Goal: Information Seeking & Learning: Check status

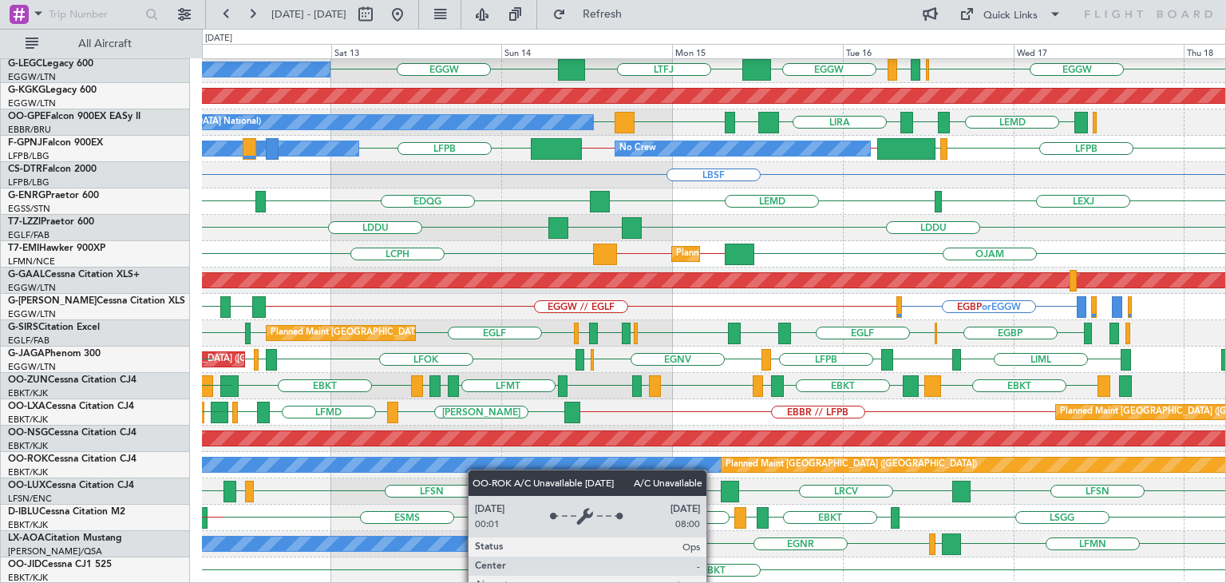
scroll to position [345, 0]
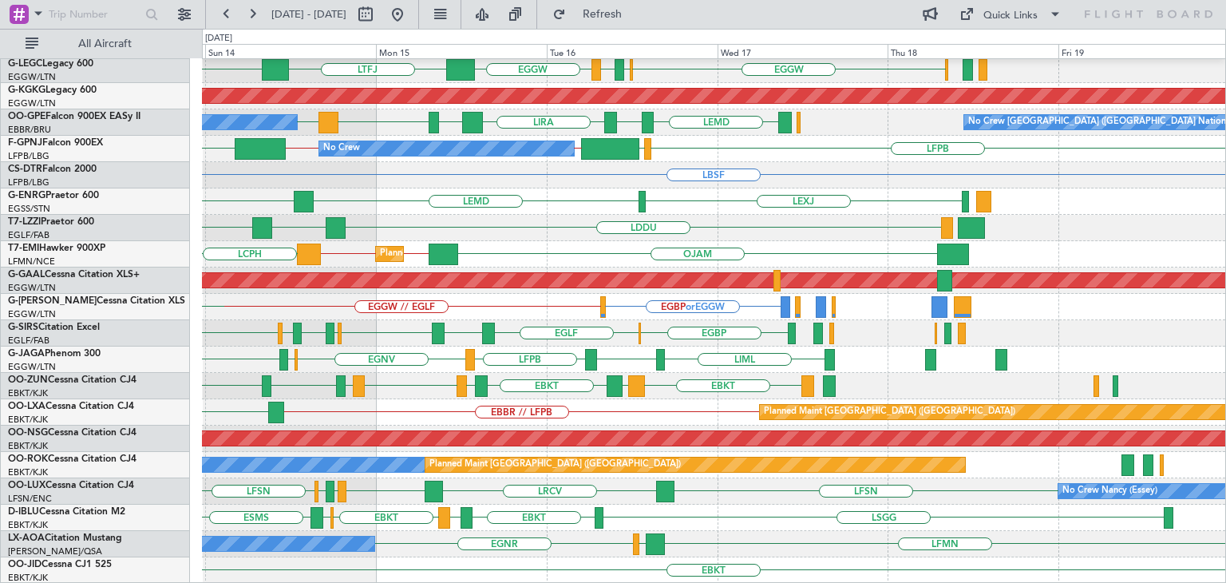
click at [180, 414] on div "HESX EDDF EGGW EGGW EGWU EGPD EGGW LTFJ Owner Planned Maint London (Luton) AOG …" at bounding box center [613, 306] width 1226 height 554
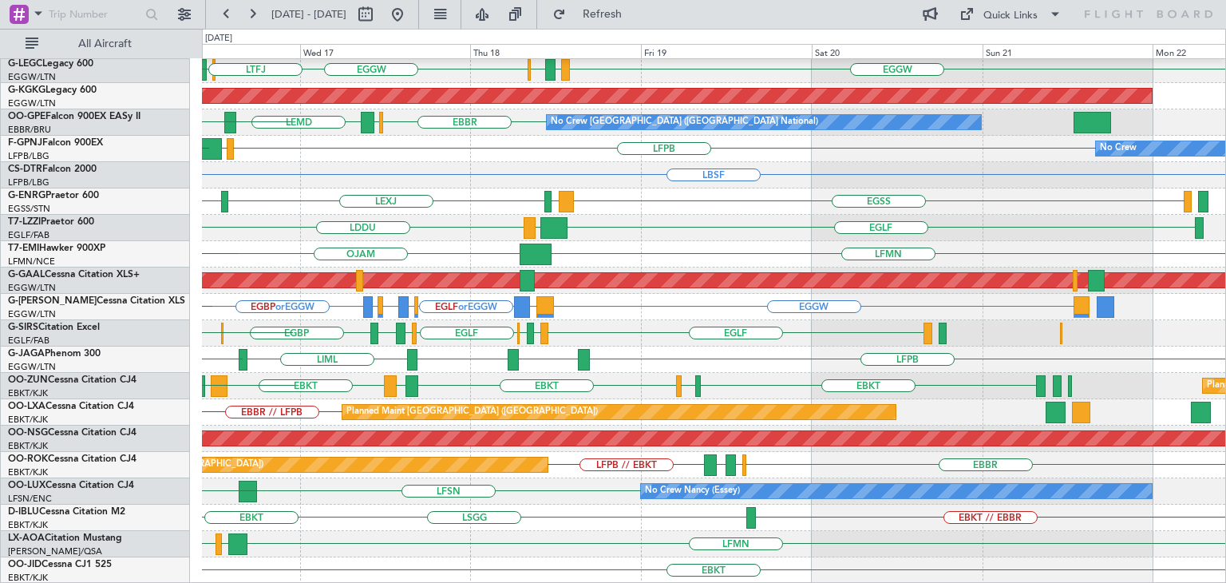
click at [406, 410] on div "HESX EGGW EGPD EGLF EGGW EGWU EGPD EGGW A/C Unavailable London (Luton) LTFJ AOG…" at bounding box center [713, 148] width 1023 height 869
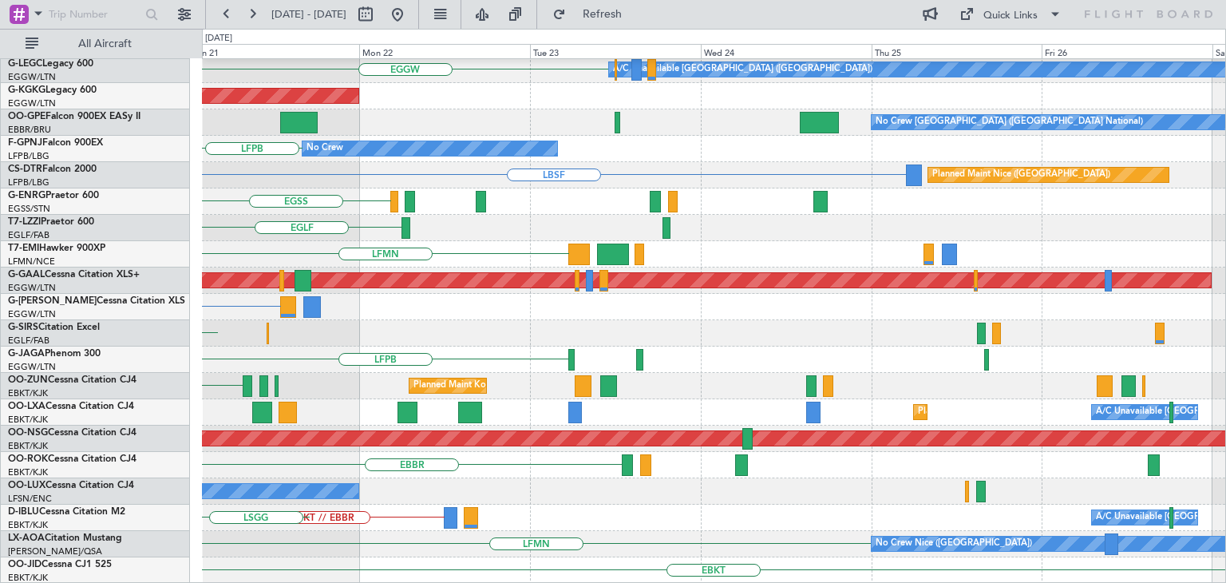
click at [358, 395] on div "HESX EGGW A/C Unavailable London (Luton) AOG Maint Istanbul (Ataturk) No Crew B…" at bounding box center [713, 148] width 1023 height 869
click at [440, 399] on div "HESX EGGW A/C Unavailable London (Luton) AOG Maint Istanbul (Ataturk) No Crew B…" at bounding box center [713, 148] width 1023 height 869
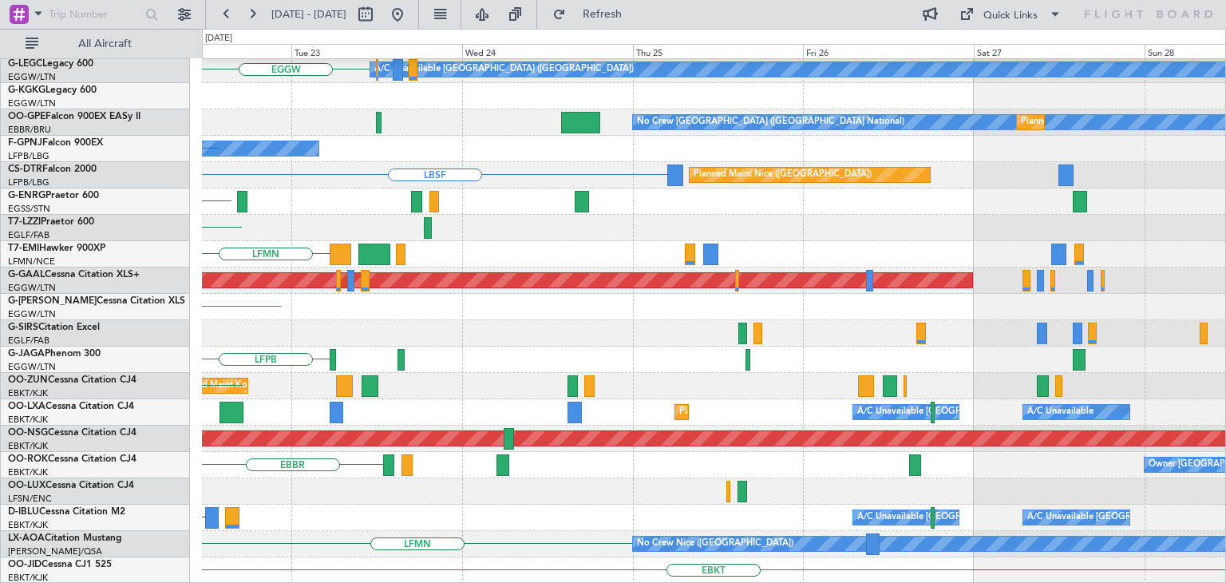
click at [368, 390] on div "EGGW A/C Unavailable London (Luton) AOG Maint Istanbul (Ataturk) No Crew Brusse…" at bounding box center [713, 148] width 1023 height 869
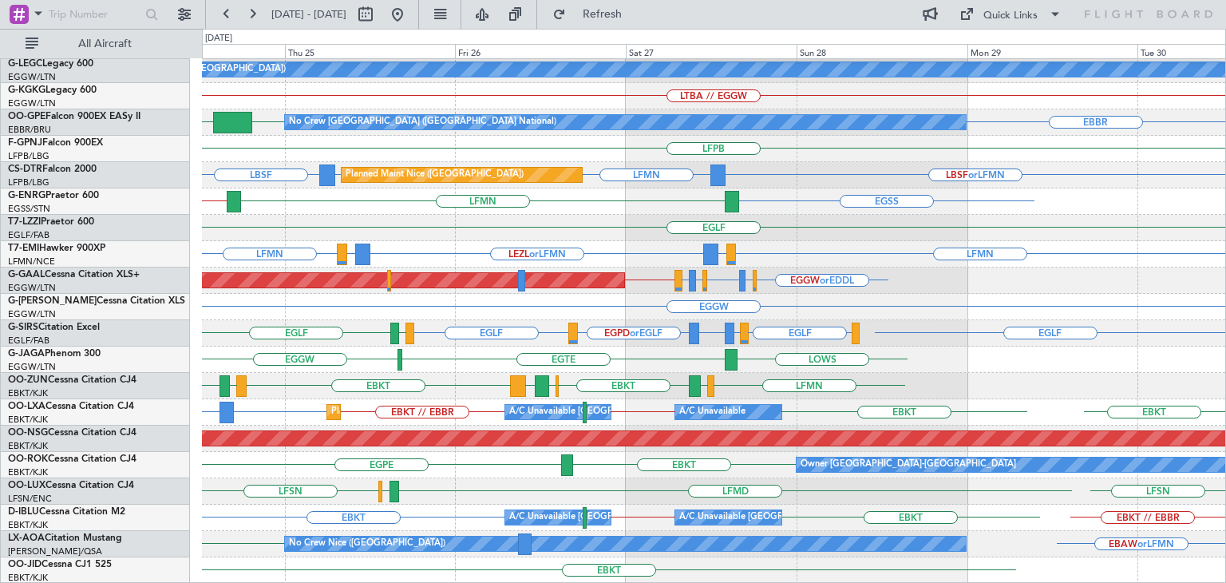
click at [356, 455] on div "Owner Kortrijk-Wevelgem EBKT EGPE" at bounding box center [713, 465] width 1023 height 26
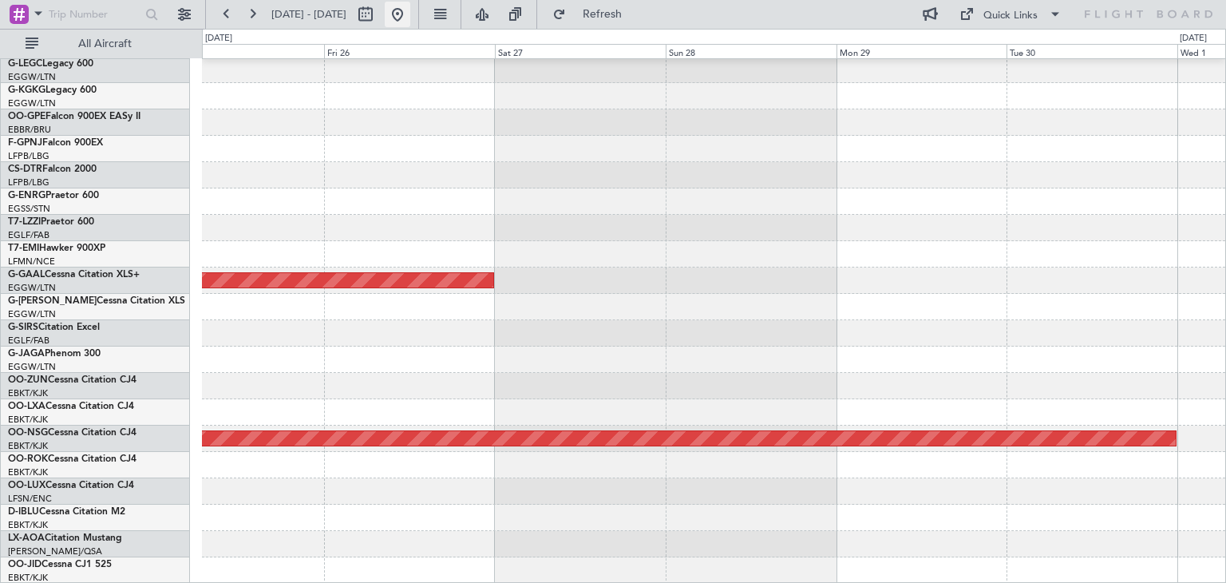
click at [410, 10] on button at bounding box center [398, 15] width 26 height 26
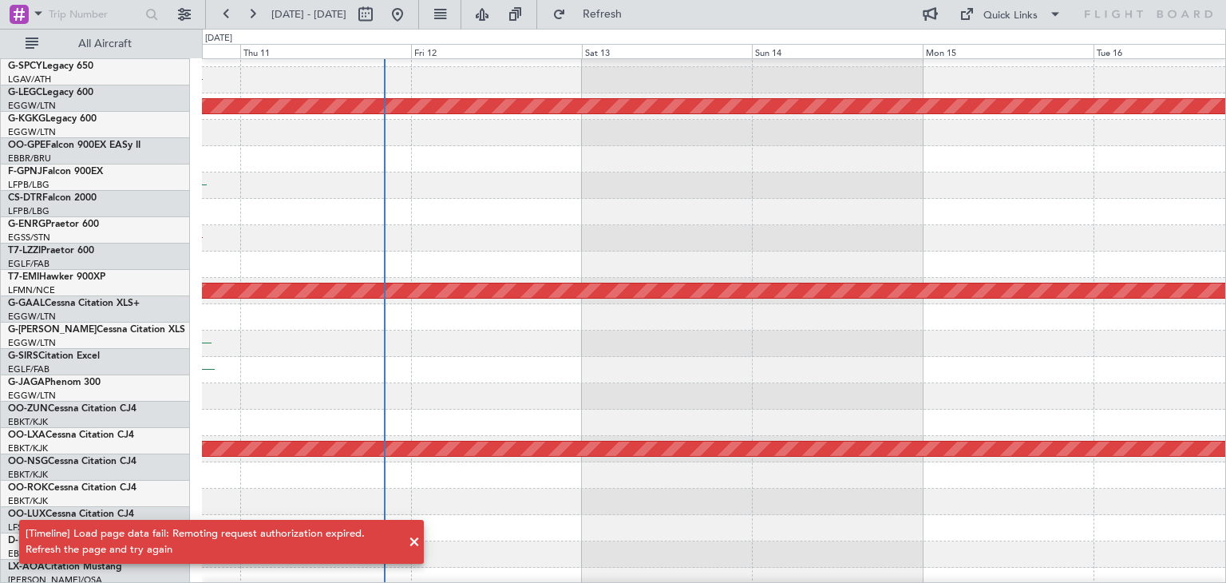
click at [319, 244] on div "EGGW AOG Maint Istanbul (Ataturk) No Crew LTBS No Crew EGKB // EGLF Planned Mai…" at bounding box center [713, 159] width 1023 height 869
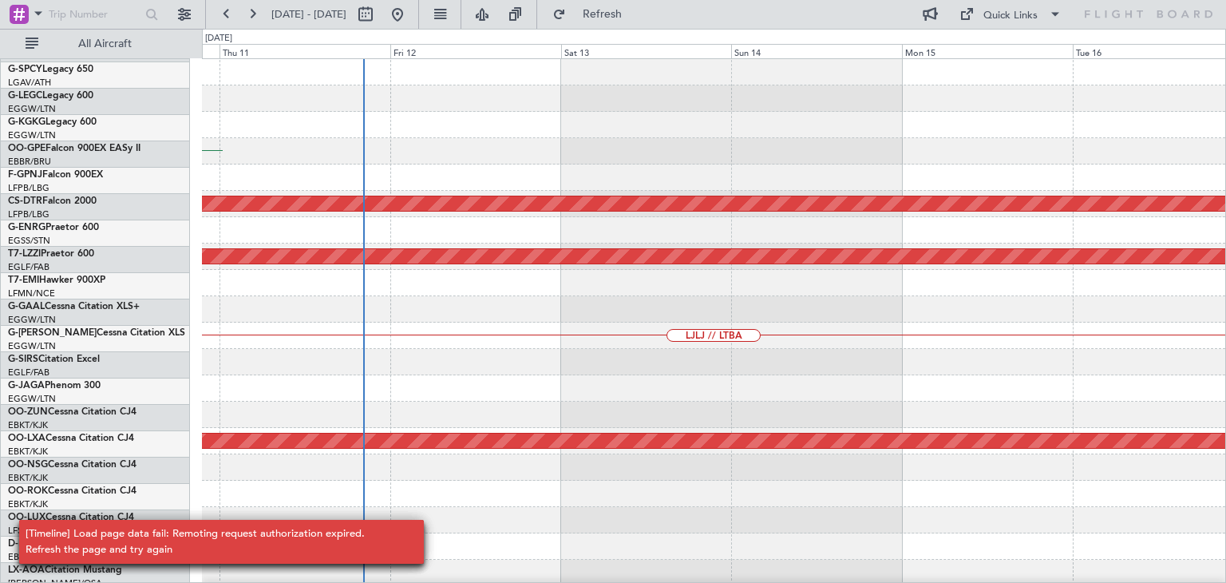
scroll to position [0, 0]
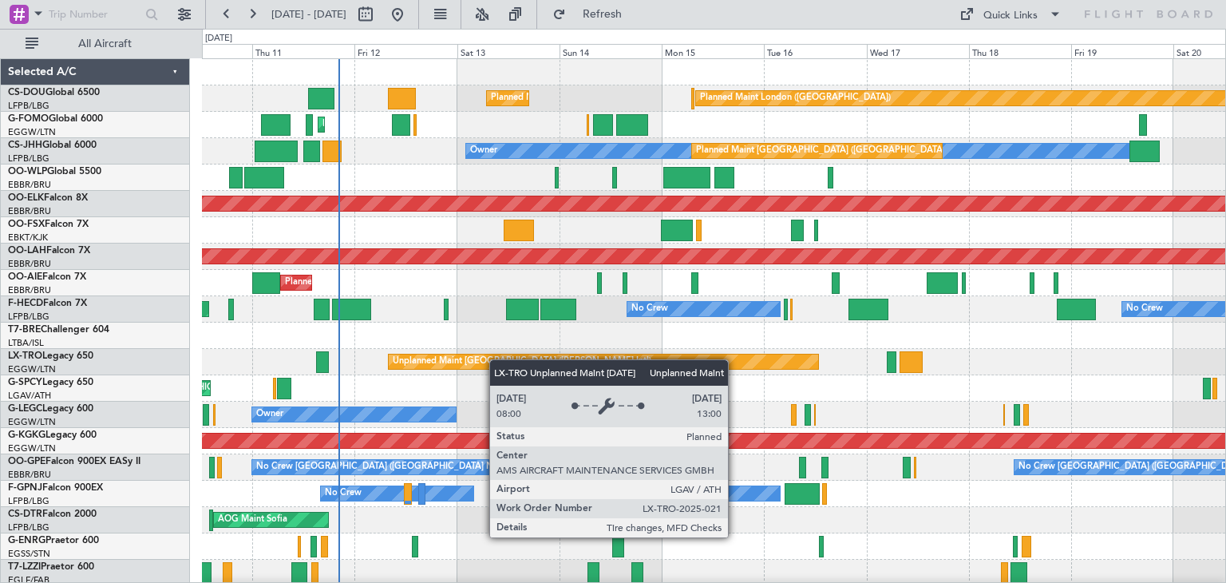
click at [465, 354] on div "Planned Maint [GEOGRAPHIC_DATA] ([GEOGRAPHIC_DATA]) Planned Maint [GEOGRAPHIC_D…" at bounding box center [713, 493] width 1023 height 869
